Goal: Book appointment/travel/reservation

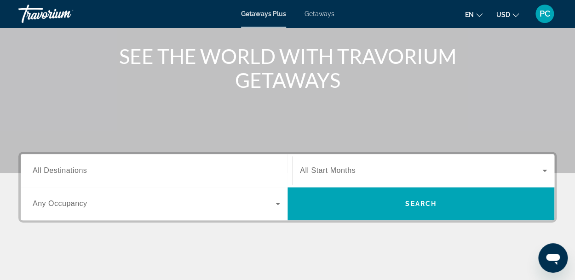
scroll to position [107, 0]
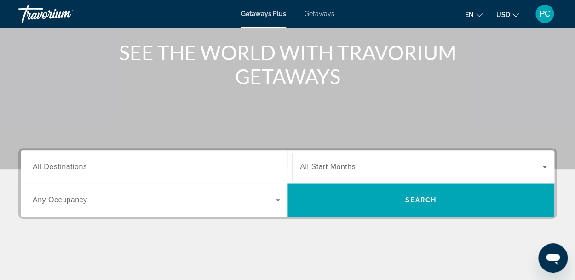
click at [98, 197] on span "Search widget" at bounding box center [154, 200] width 243 height 11
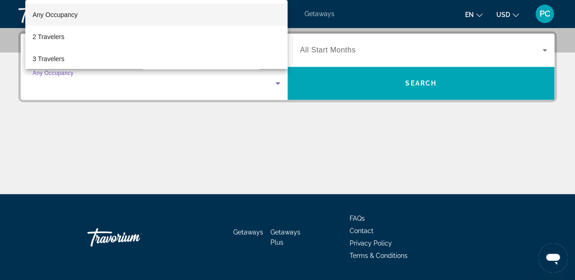
scroll to position [225, 0]
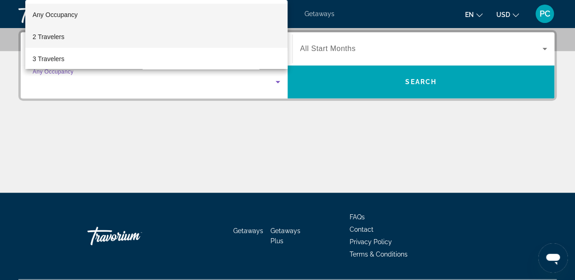
click at [67, 34] on mat-option "2 Travelers" at bounding box center [156, 37] width 262 height 22
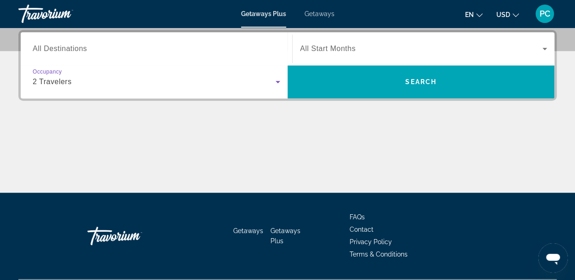
click at [541, 49] on icon "Search widget" at bounding box center [544, 48] width 11 height 11
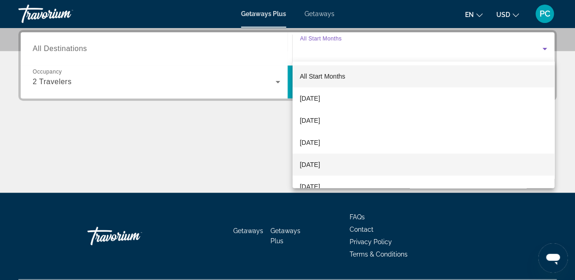
click at [318, 165] on span "[DATE]" at bounding box center [310, 164] width 20 height 11
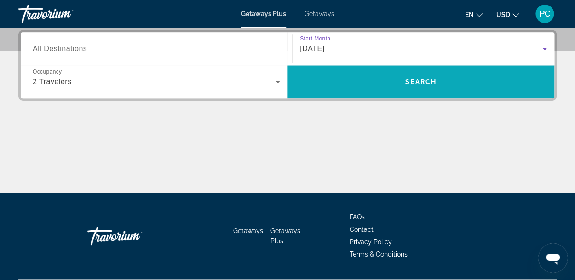
click at [423, 79] on span "Search" at bounding box center [420, 81] width 31 height 7
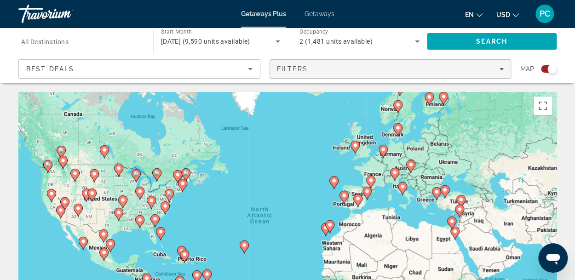
click at [502, 71] on div "Filters" at bounding box center [390, 68] width 227 height 7
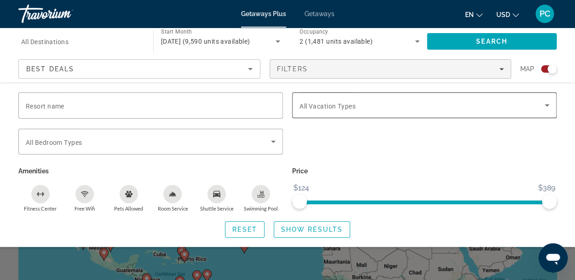
click at [549, 104] on icon "Search widget" at bounding box center [546, 105] width 11 height 11
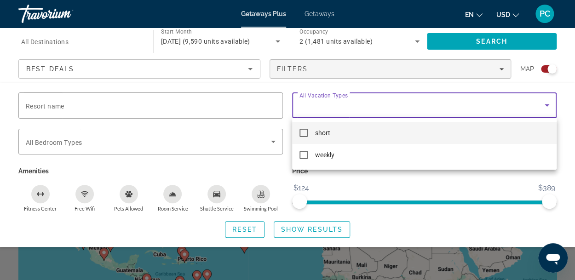
click at [236, 141] on div at bounding box center [287, 140] width 575 height 280
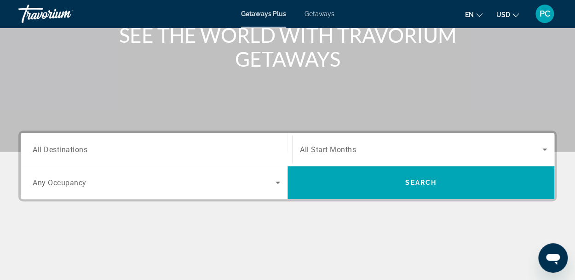
scroll to position [128, 0]
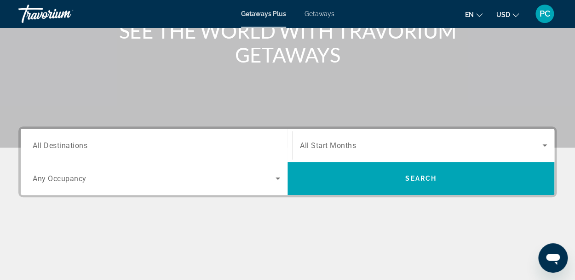
click at [276, 175] on icon "Search widget" at bounding box center [277, 178] width 11 height 11
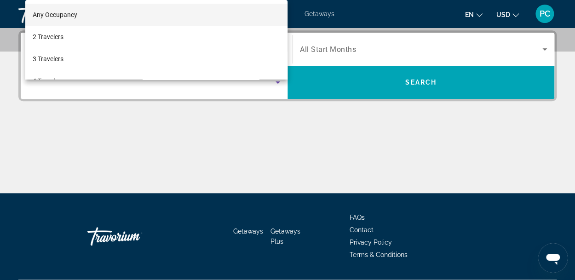
scroll to position [225, 0]
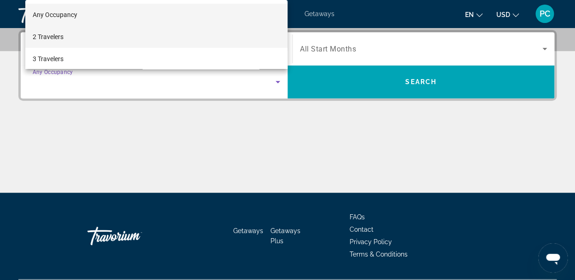
click at [51, 33] on span "2 Travelers" at bounding box center [48, 36] width 31 height 11
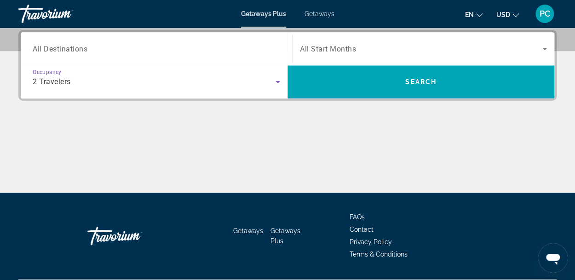
click at [541, 47] on icon "Search widget" at bounding box center [544, 48] width 11 height 11
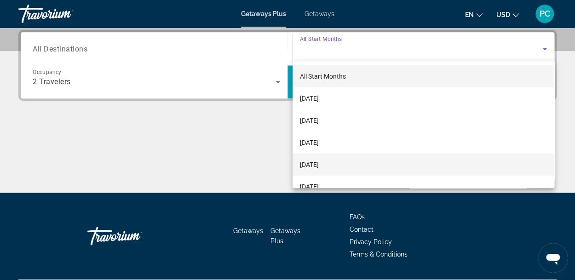
click at [319, 164] on span "[DATE]" at bounding box center [309, 164] width 19 height 11
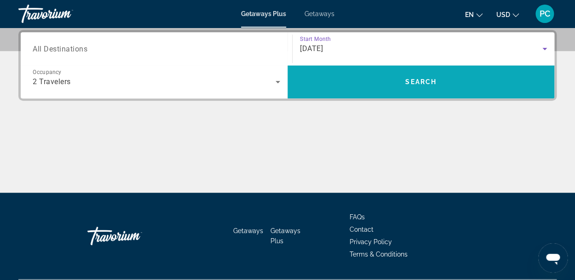
click at [419, 83] on span "Search" at bounding box center [420, 81] width 31 height 7
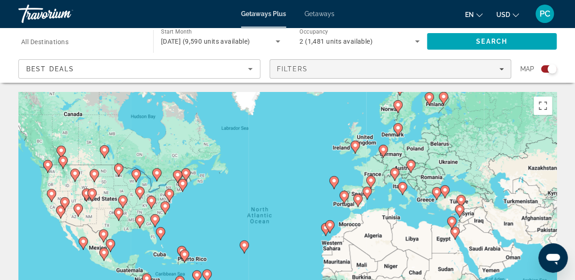
click at [498, 65] on div "Filters" at bounding box center [390, 68] width 227 height 7
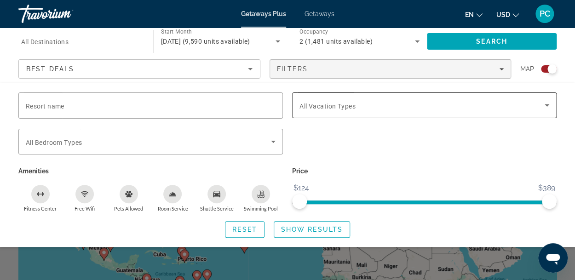
click at [546, 107] on icon "Search widget" at bounding box center [546, 105] width 11 height 11
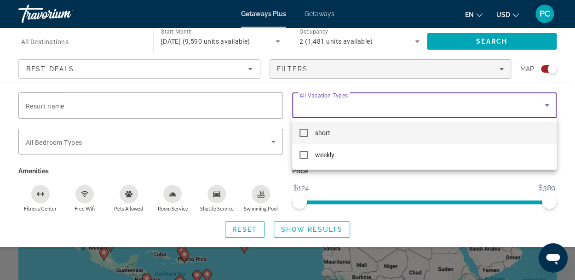
click at [449, 63] on div at bounding box center [287, 140] width 575 height 280
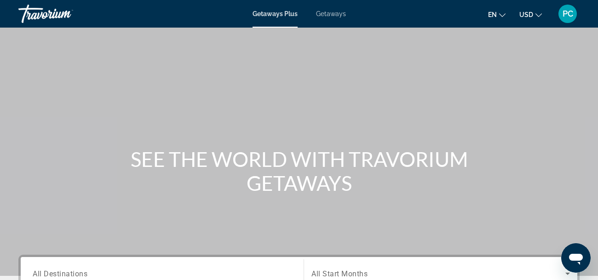
click at [333, 12] on span "Getaways" at bounding box center [331, 13] width 30 height 7
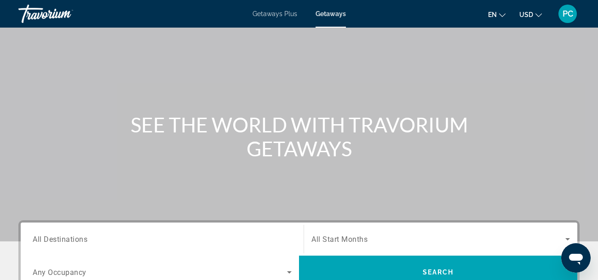
scroll to position [35, 0]
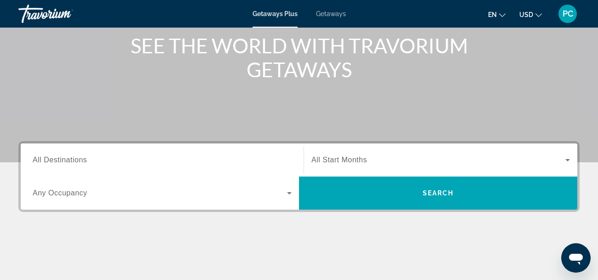
scroll to position [117, 0]
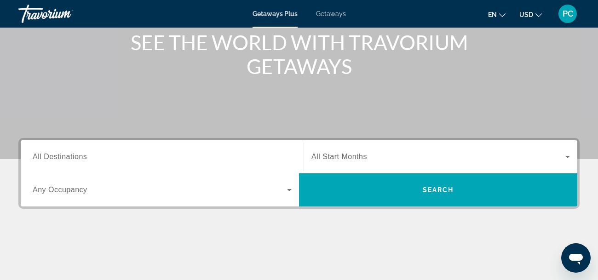
click at [77, 157] on span "All Destinations" at bounding box center [60, 157] width 54 height 8
click at [77, 157] on input "Destination All Destinations" at bounding box center [162, 157] width 259 height 11
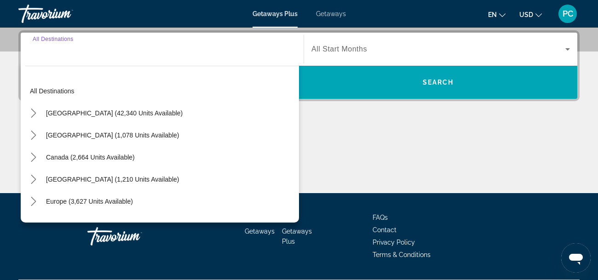
scroll to position [225, 0]
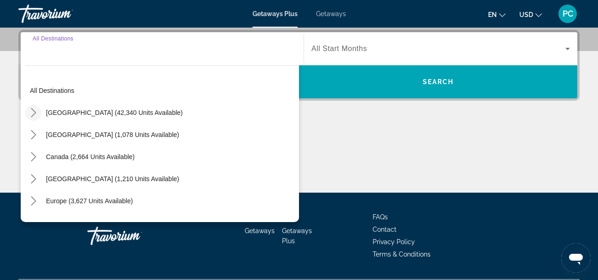
click at [32, 114] on icon "Toggle United States (42,340 units available) submenu" at bounding box center [33, 112] width 9 height 9
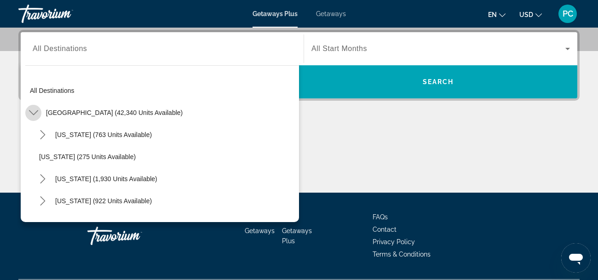
scroll to position [27, 0]
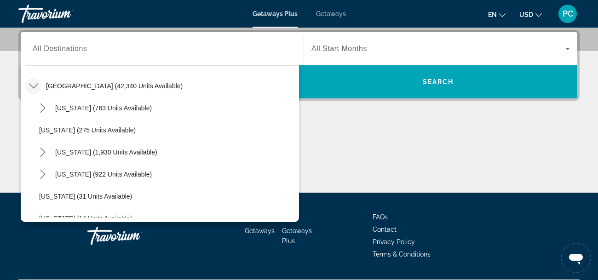
drag, startPoint x: 299, startPoint y: 91, endPoint x: 298, endPoint y: 98, distance: 7.9
click at [298, 98] on div "Destination All Destinations All destinations [GEOGRAPHIC_DATA] (42,340 units a…" at bounding box center [299, 65] width 556 height 66
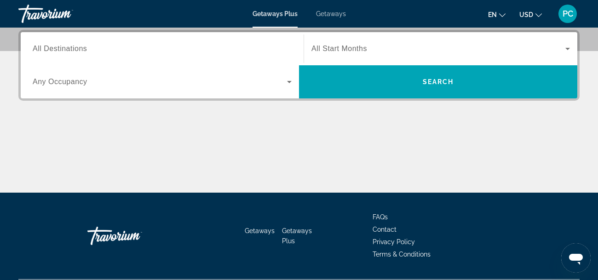
click at [256, 44] on input "Destination All Destinations" at bounding box center [162, 49] width 259 height 11
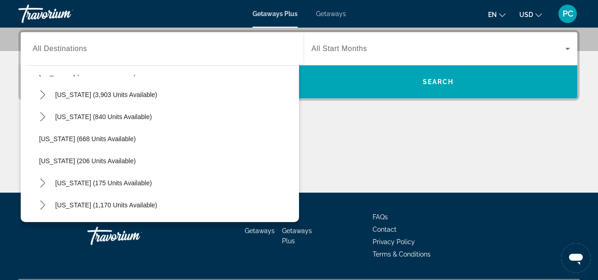
scroll to position [529, 0]
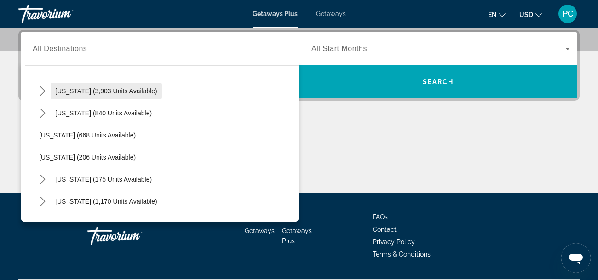
click at [72, 87] on span "[US_STATE] (3,903 units available)" at bounding box center [106, 90] width 102 height 7
type input "**********"
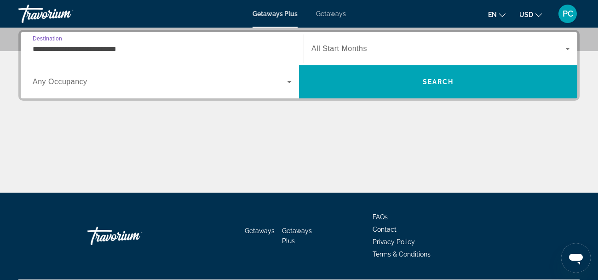
click at [291, 83] on icon "Search widget" at bounding box center [289, 81] width 11 height 11
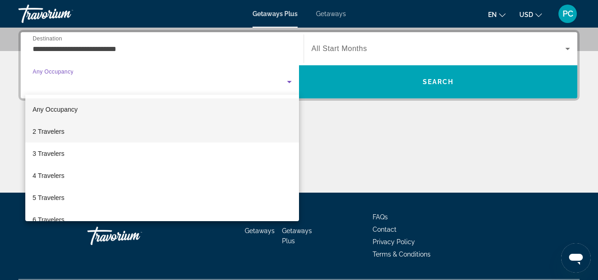
click at [50, 129] on span "2 Travelers" at bounding box center [49, 131] width 32 height 11
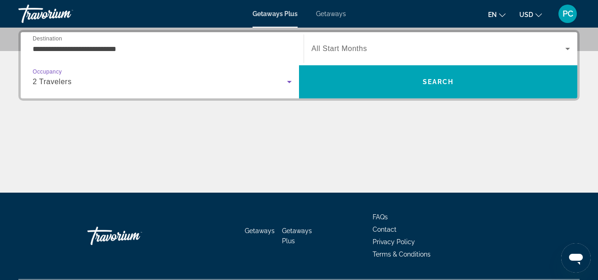
click at [568, 43] on icon "Search widget" at bounding box center [567, 48] width 11 height 11
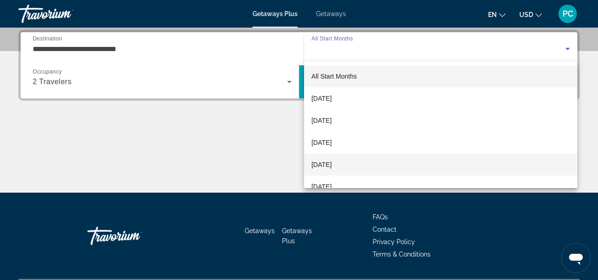
click at [332, 164] on span "[DATE]" at bounding box center [321, 164] width 20 height 11
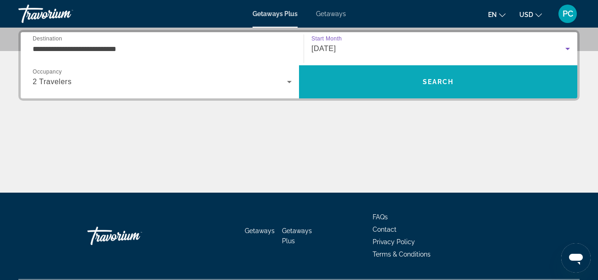
click at [431, 86] on span "Search" at bounding box center [438, 82] width 278 height 22
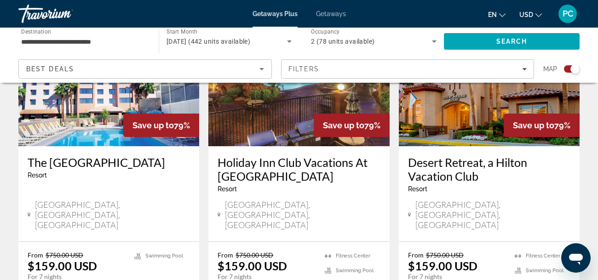
scroll to position [1101, 0]
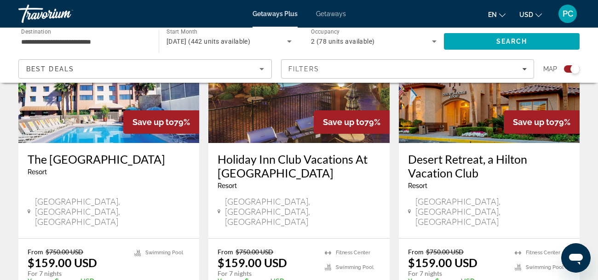
drag, startPoint x: 591, startPoint y: 198, endPoint x: 595, endPoint y: 210, distance: 12.8
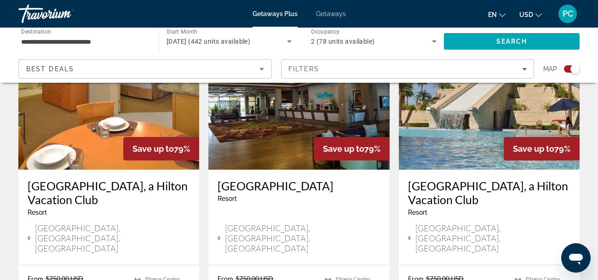
scroll to position [1427, 0]
